Goal: Transaction & Acquisition: Obtain resource

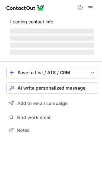
scroll to position [140, 102]
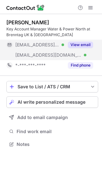
click at [84, 44] on button "View email" at bounding box center [80, 45] width 25 height 6
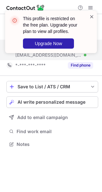
click at [91, 18] on span at bounding box center [92, 16] width 5 height 6
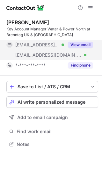
click at [91, 7] on div "This profile is restricted on the free plan. Upgrade your plan to view all prof…" at bounding box center [51, 34] width 102 height 60
click at [91, 7] on span at bounding box center [90, 7] width 5 height 5
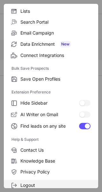
scroll to position [75, 0]
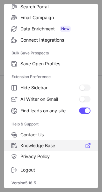
click at [52, 170] on span "Logout" at bounding box center [55, 170] width 70 height 6
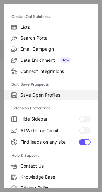
scroll to position [0, 0]
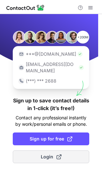
click at [54, 154] on span "Login" at bounding box center [51, 157] width 21 height 6
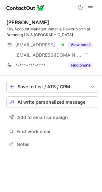
scroll to position [140, 102]
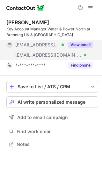
click at [85, 45] on button "View email" at bounding box center [80, 45] width 25 height 6
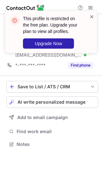
click at [90, 16] on span at bounding box center [92, 16] width 5 height 6
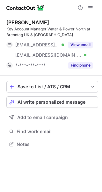
click at [92, 10] on div "This profile is restricted on the free plan. Upgrade your plan to view all prof…" at bounding box center [51, 34] width 102 height 60
click at [94, 9] on button at bounding box center [91, 8] width 8 height 8
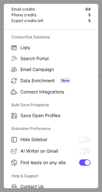
scroll to position [75, 0]
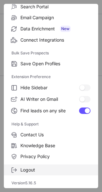
click at [53, 173] on label "Logout" at bounding box center [51, 170] width 95 height 11
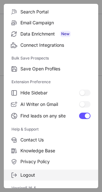
scroll to position [0, 0]
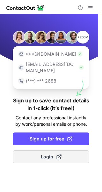
click at [57, 154] on span at bounding box center [59, 156] width 5 height 5
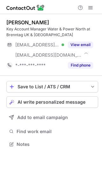
scroll to position [140, 102]
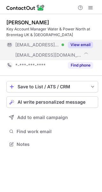
click at [89, 47] on button "View email" at bounding box center [80, 45] width 25 height 6
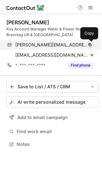
click at [92, 45] on span at bounding box center [90, 44] width 5 height 5
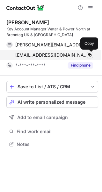
click at [93, 56] on span at bounding box center [90, 55] width 5 height 5
